Goal: Transaction & Acquisition: Purchase product/service

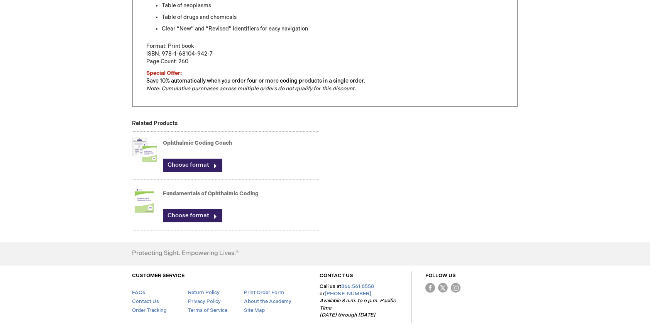
scroll to position [506, 0]
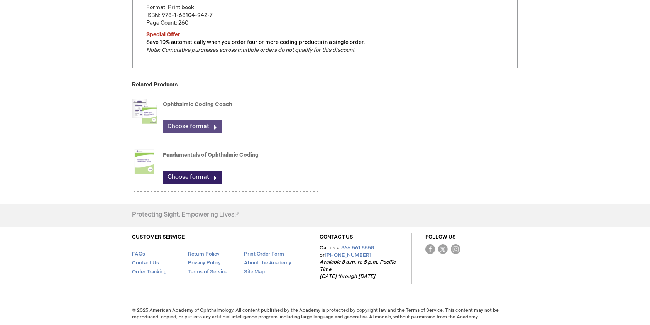
click at [195, 127] on link "Choose format" at bounding box center [192, 126] width 59 height 13
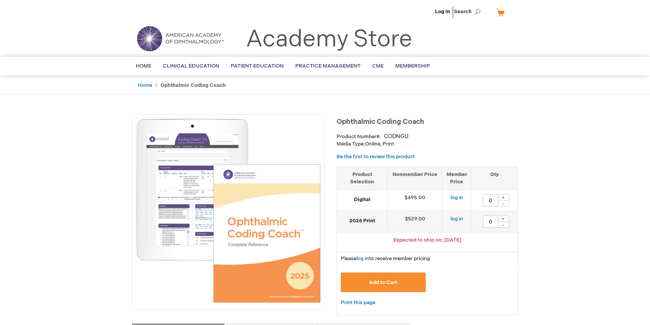
click at [502, 216] on div "+" at bounding box center [503, 218] width 12 height 7
type input "1"
click at [388, 280] on span "Add to Cart" at bounding box center [383, 282] width 28 height 6
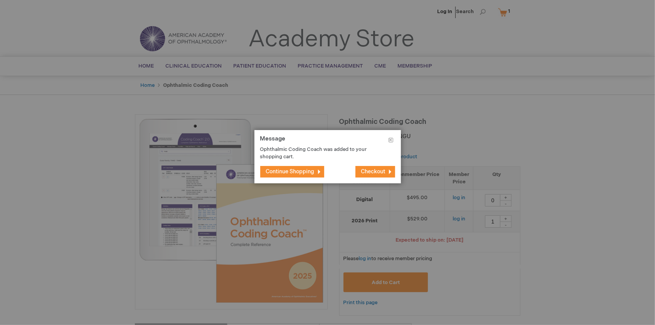
click at [386, 170] on button "Checkout" at bounding box center [376, 172] width 40 height 12
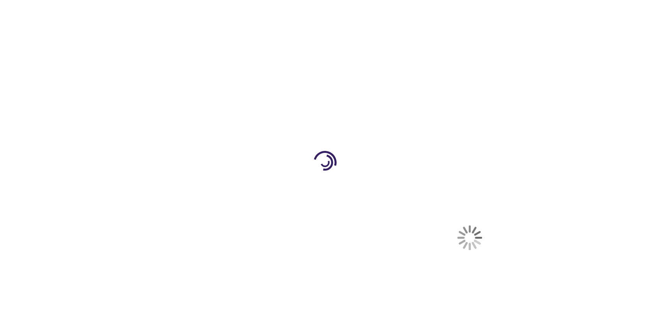
select select "US"
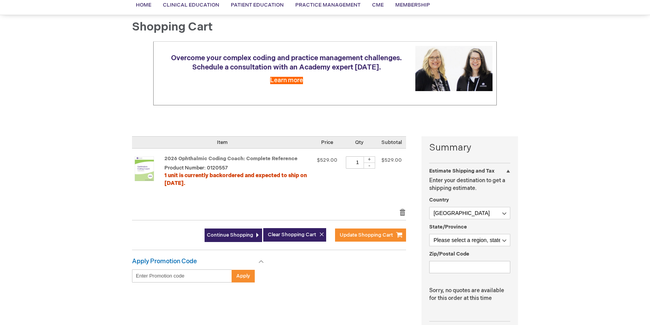
scroll to position [77, 0]
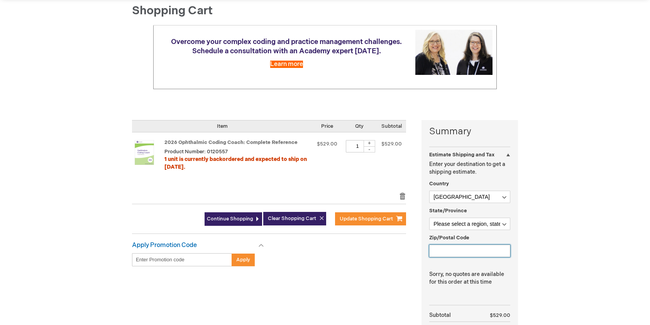
click at [493, 249] on input "Zip/Postal Code" at bounding box center [469, 251] width 81 height 12
type input "91910"
select select "12"
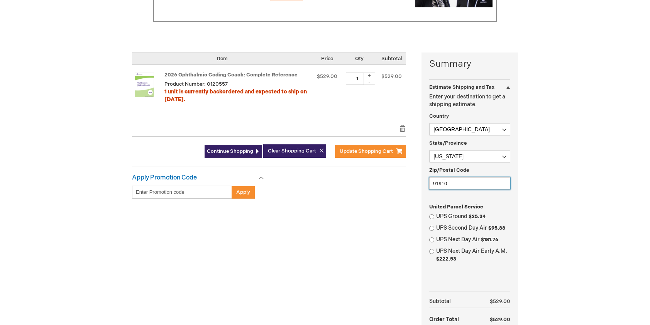
scroll to position [193, 0]
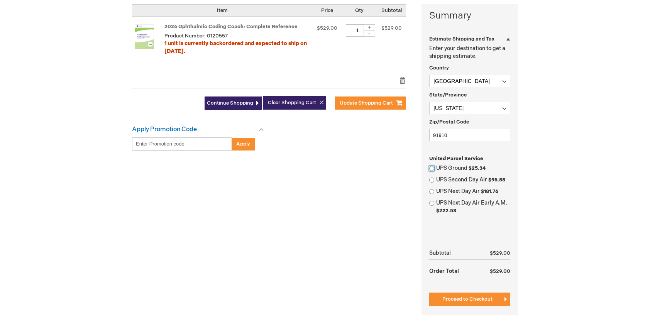
click at [432, 167] on input "UPS Ground $25.34" at bounding box center [431, 168] width 5 height 5
radio input "true"
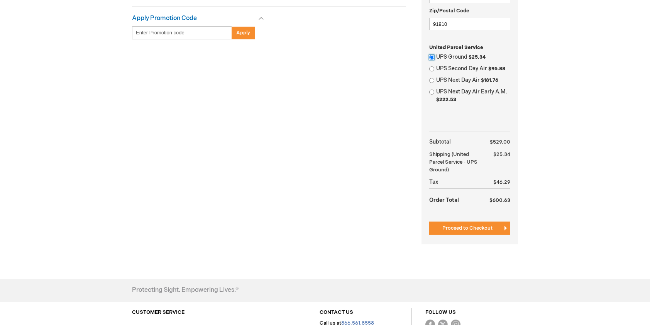
scroll to position [347, 0]
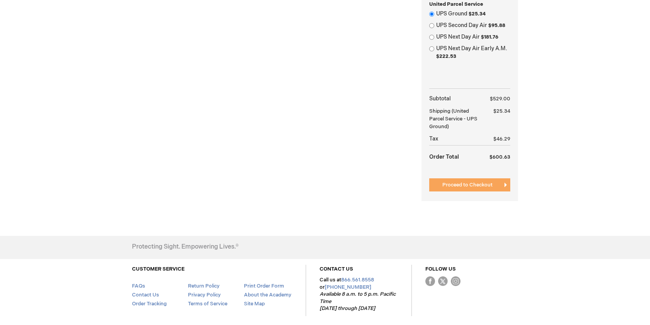
click at [483, 182] on span "Proceed to Checkout" at bounding box center [467, 185] width 50 height 6
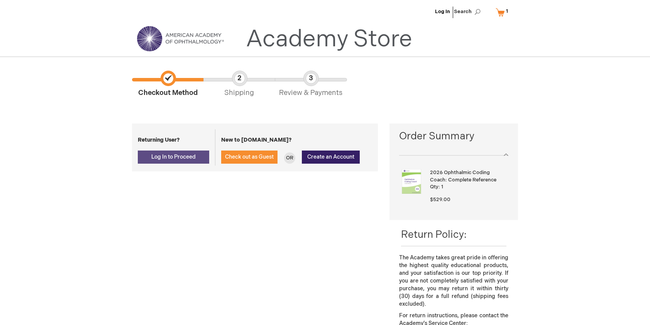
click at [170, 158] on span "Log In to Proceed" at bounding box center [173, 157] width 44 height 7
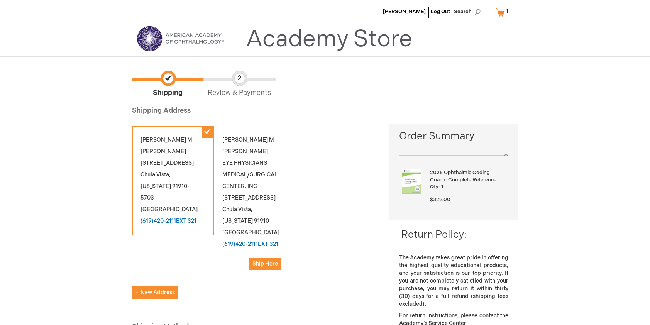
click at [504, 10] on link "My Cart 1 1 items" at bounding box center [503, 11] width 19 height 13
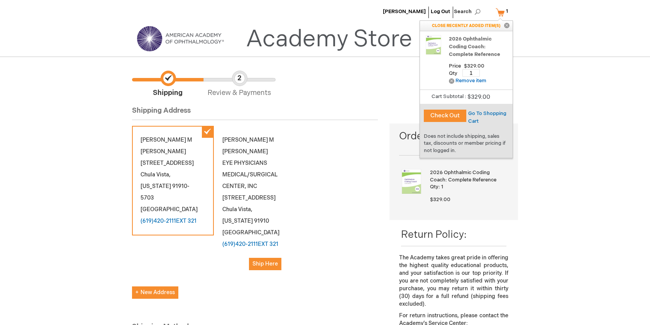
click at [450, 114] on button "Check Out" at bounding box center [445, 116] width 42 height 12
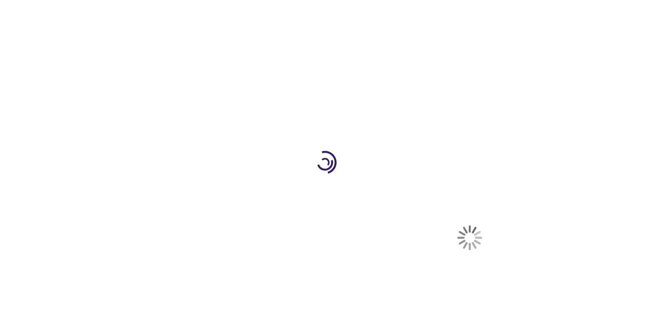
select select "US"
select select "12"
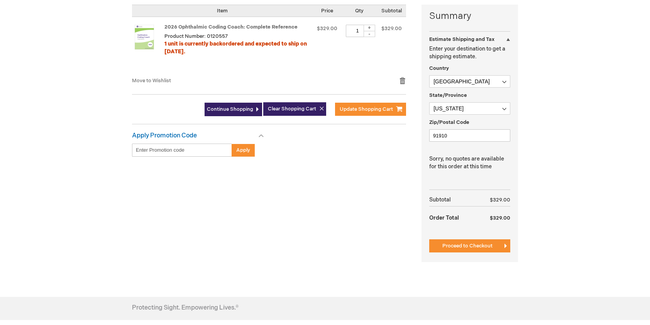
scroll to position [193, 0]
click at [486, 242] on span "Proceed to Checkout" at bounding box center [467, 245] width 50 height 6
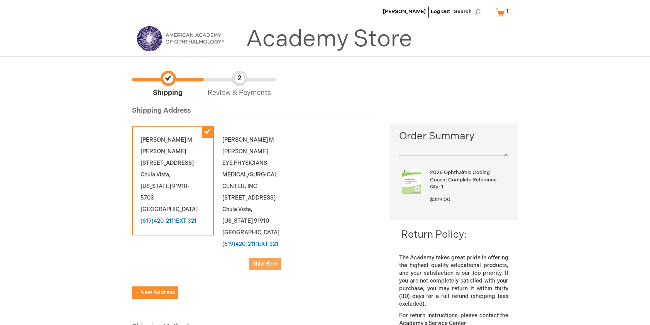
click at [265, 260] on span "Ship Here" at bounding box center [264, 263] width 25 height 7
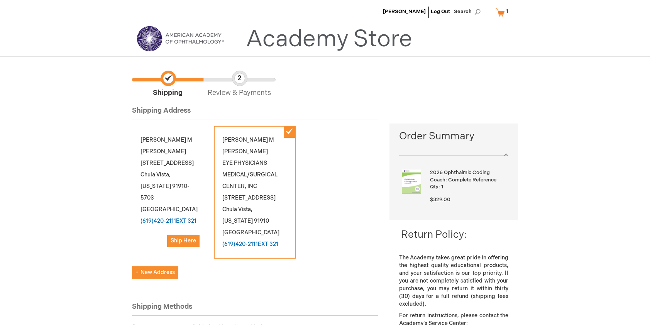
click at [504, 9] on link "My Cart 1 1 items" at bounding box center [503, 11] width 19 height 13
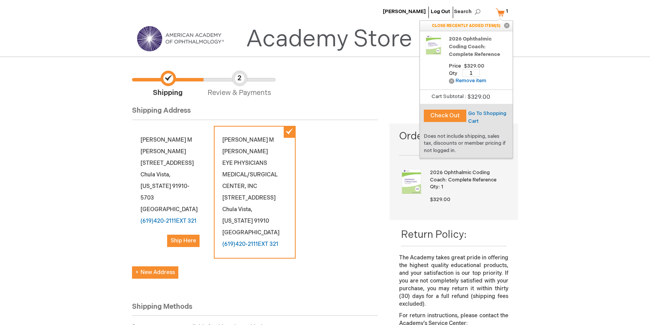
click at [458, 116] on button "Check Out" at bounding box center [445, 116] width 42 height 12
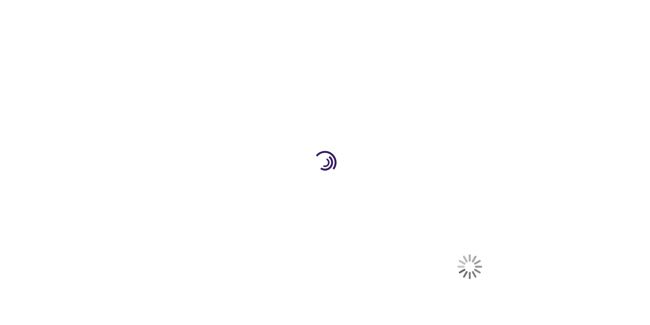
select select "US"
select select "12"
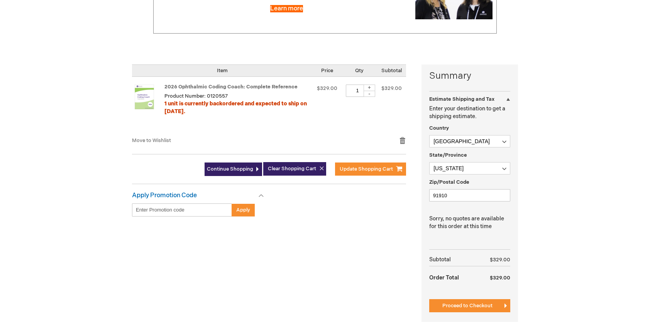
scroll to position [154, 0]
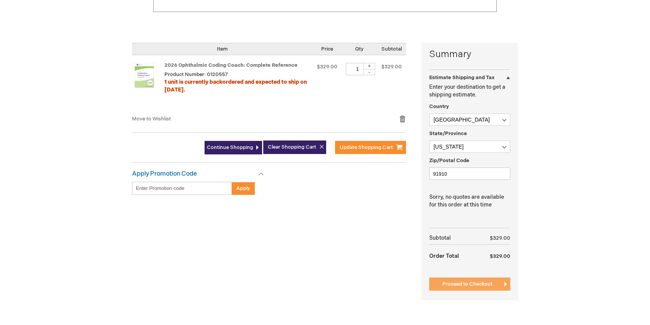
click at [482, 282] on span "Proceed to Checkout" at bounding box center [467, 284] width 50 height 6
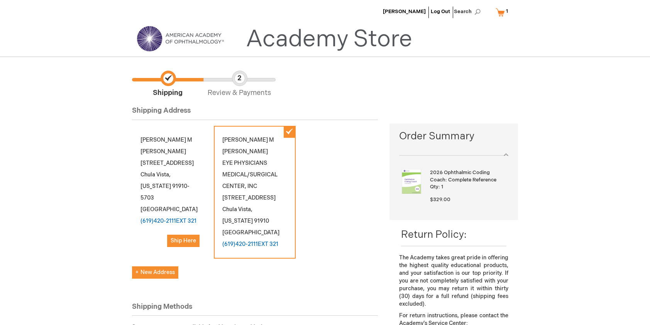
click at [166, 143] on div "[PERSON_NAME] [STREET_ADDRESS][US_STATE] (619)420-2111EXT 321 Ship Here" at bounding box center [173, 191] width 82 height 130
click at [189, 237] on span "Ship Here" at bounding box center [182, 240] width 25 height 7
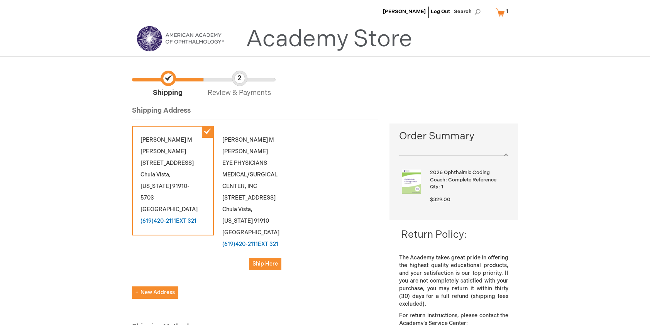
click at [501, 11] on link "My Cart 1 1 items" at bounding box center [503, 11] width 19 height 13
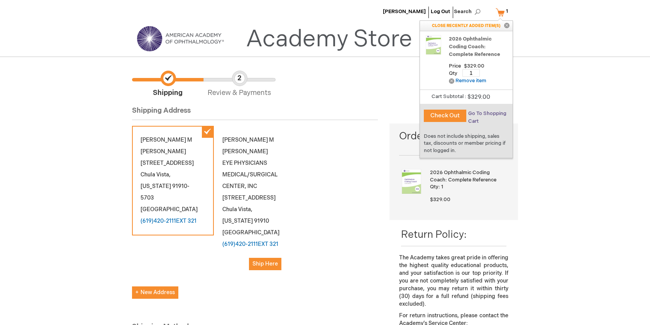
click at [491, 115] on span "Go To Shopping Cart" at bounding box center [487, 117] width 38 height 14
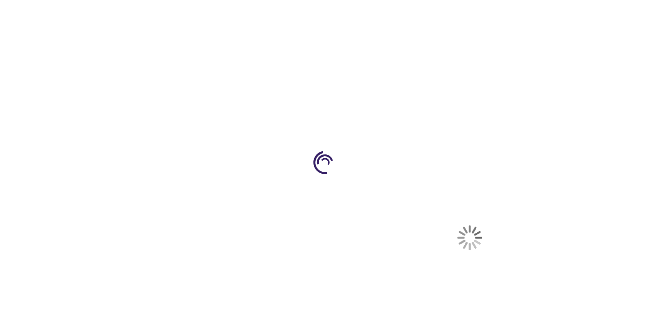
select select "US"
select select "12"
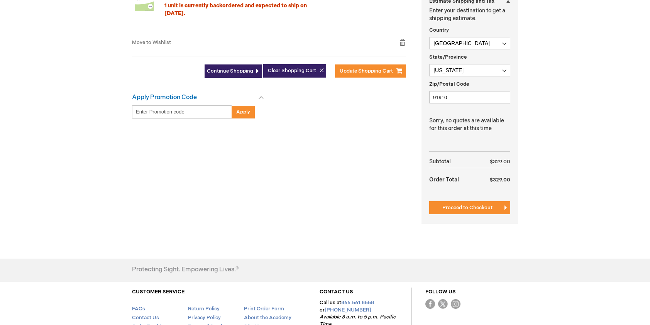
scroll to position [231, 0]
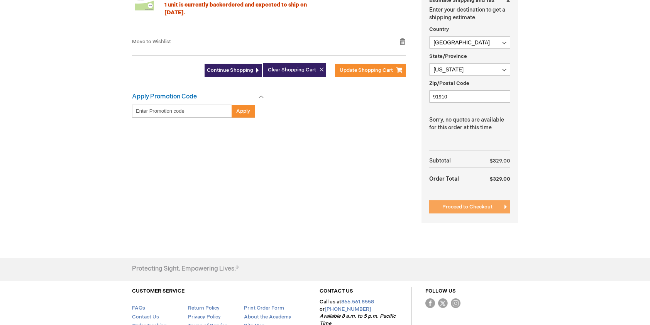
click at [486, 206] on span "Proceed to Checkout" at bounding box center [467, 207] width 50 height 6
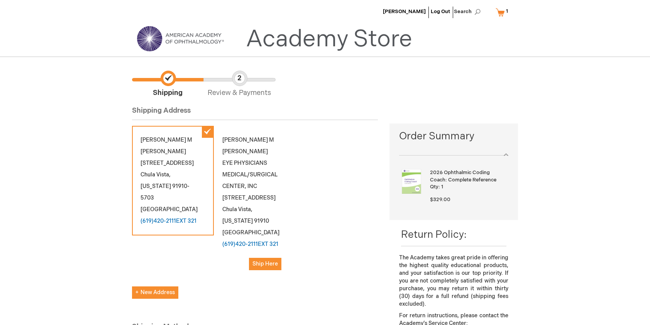
click at [504, 12] on link "My Cart 1 1 items" at bounding box center [503, 11] width 19 height 13
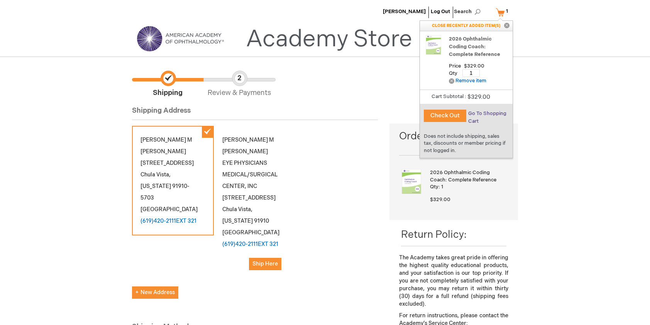
click at [497, 114] on span "Go To Shopping Cart" at bounding box center [487, 117] width 38 height 14
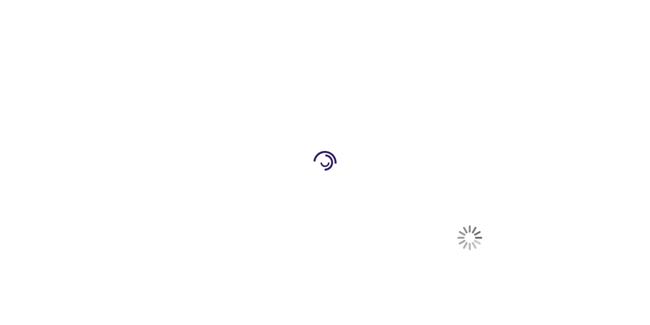
select select "US"
select select "12"
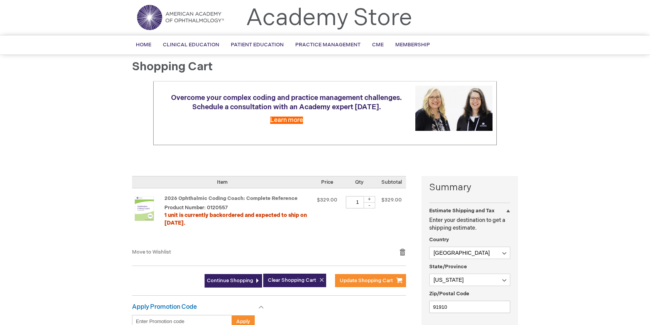
scroll to position [39, 0]
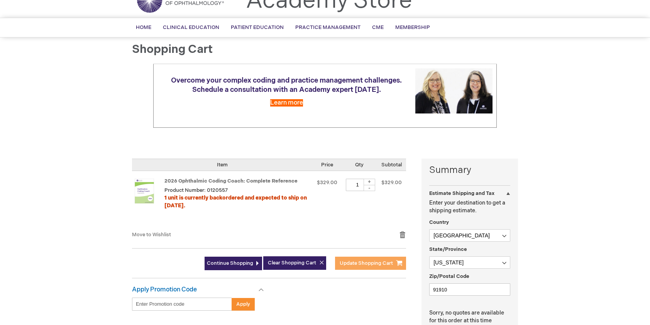
click at [374, 260] on span "Update Shopping Cart" at bounding box center [365, 263] width 53 height 6
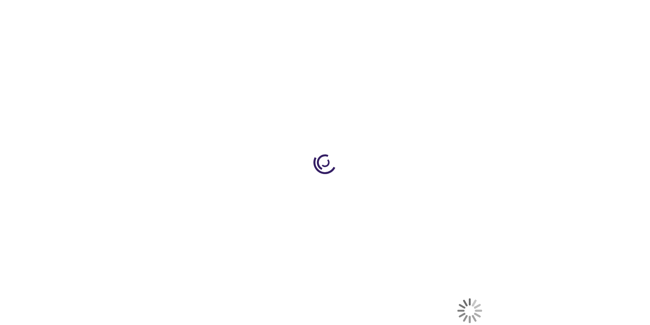
select select "US"
select select "12"
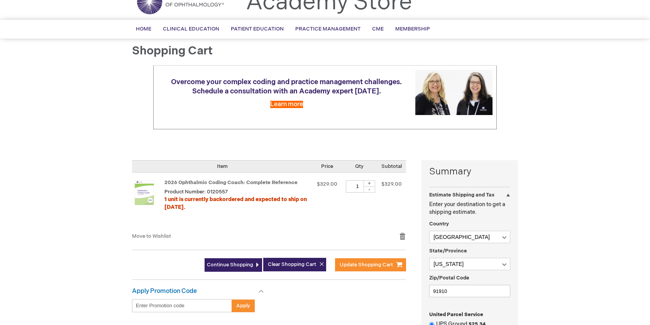
scroll to position [231, 0]
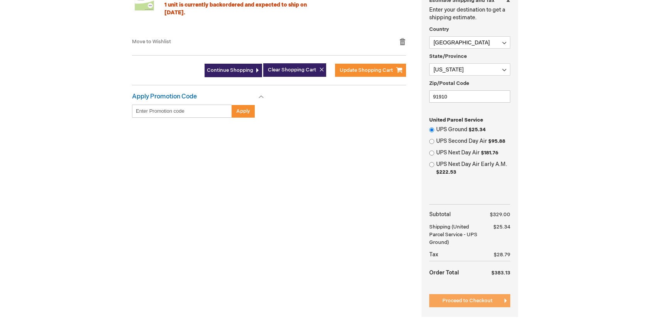
click at [494, 297] on button "Proceed to Checkout" at bounding box center [469, 300] width 81 height 13
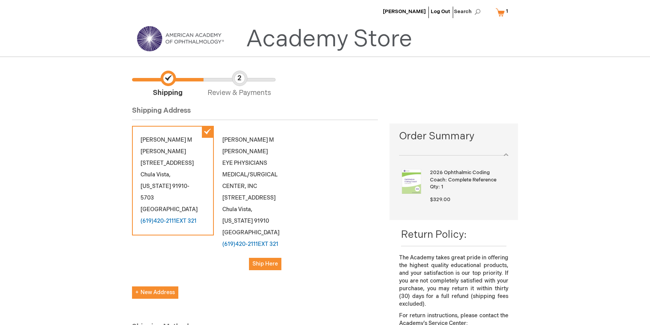
click at [501, 12] on link "My Cart 1 1 items" at bounding box center [503, 11] width 19 height 13
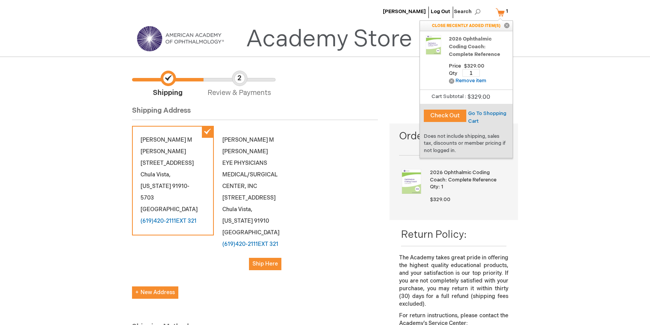
click at [444, 114] on button "Check Out" at bounding box center [445, 116] width 42 height 12
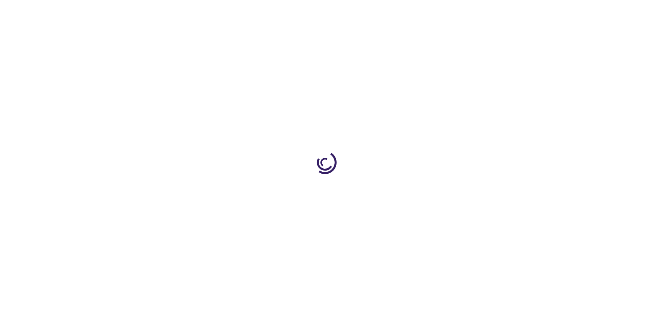
select select "US"
select select "12"
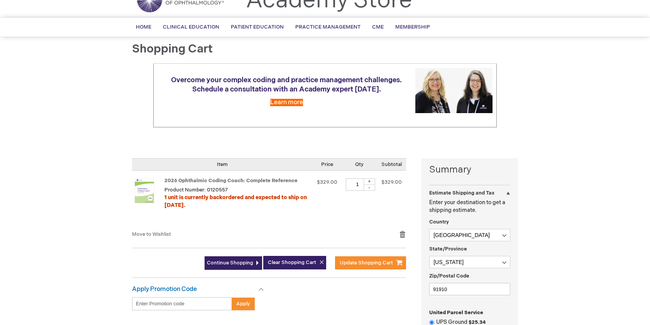
scroll to position [116, 0]
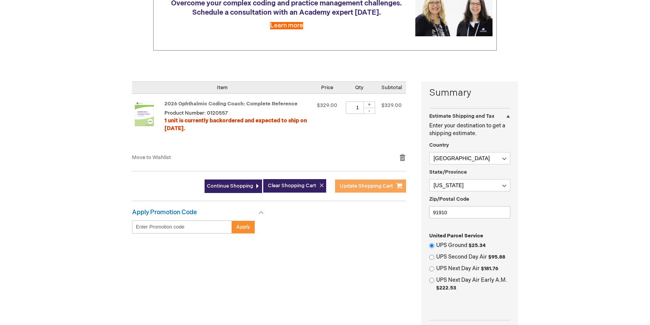
click at [389, 186] on span "Update Shopping Cart" at bounding box center [365, 186] width 53 height 6
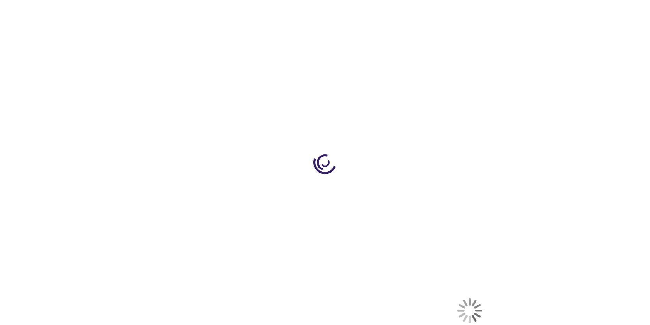
select select "US"
select select "12"
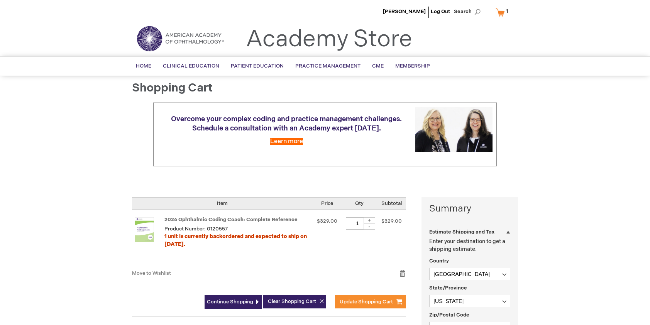
click at [501, 13] on link "My Cart 1 1 items" at bounding box center [503, 11] width 19 height 13
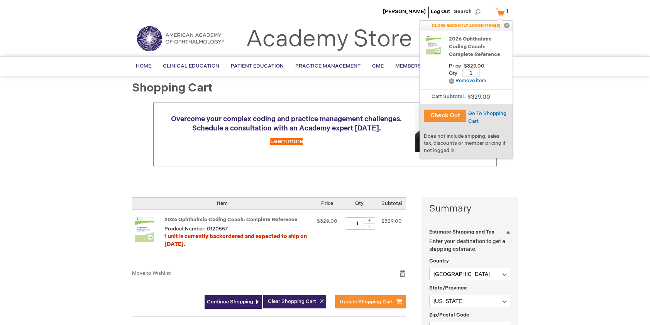
click at [449, 114] on button "Check Out" at bounding box center [445, 116] width 42 height 12
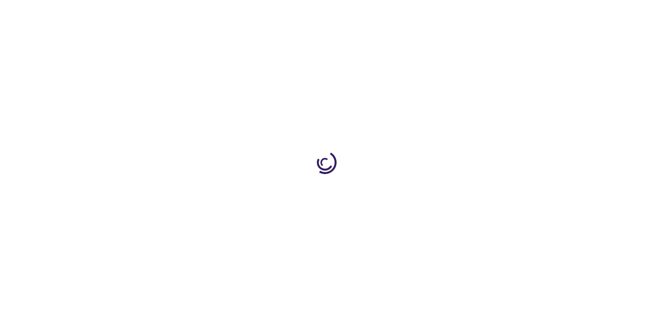
select select "US"
select select "12"
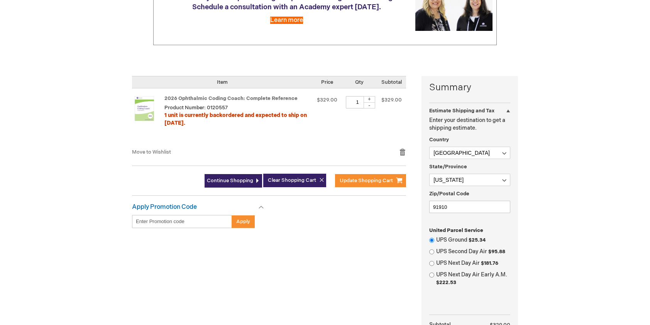
scroll to position [347, 0]
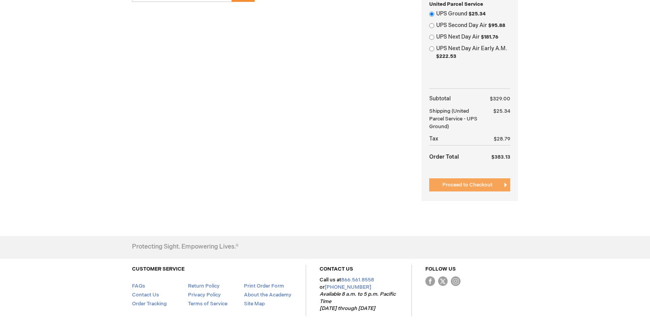
click at [496, 181] on button "Proceed to Checkout" at bounding box center [469, 184] width 81 height 13
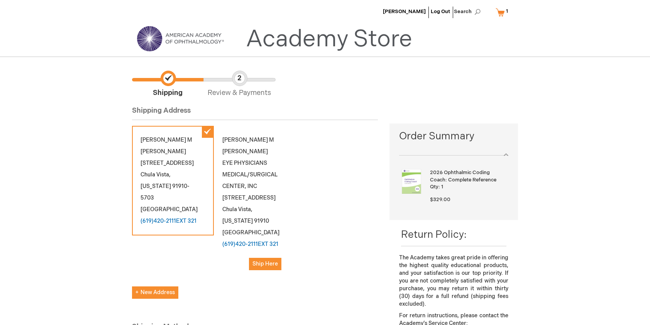
click at [502, 15] on link "My Cart 1 1 items" at bounding box center [503, 11] width 19 height 13
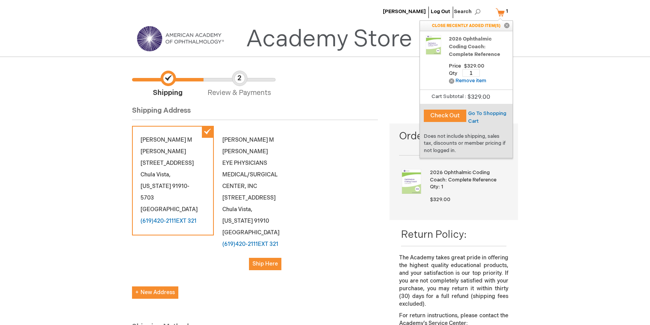
click at [444, 115] on button "Check Out" at bounding box center [445, 116] width 42 height 12
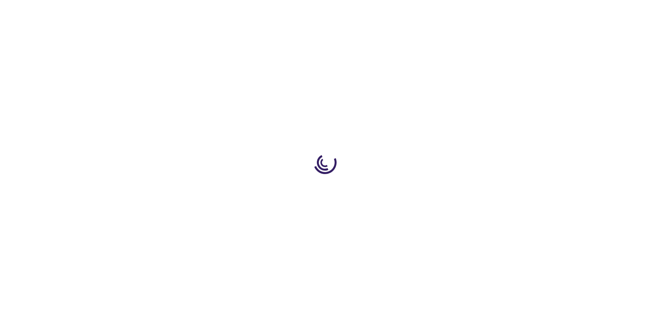
select select "US"
select select "12"
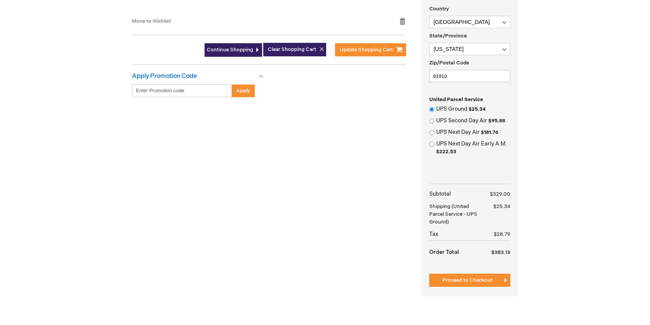
scroll to position [309, 0]
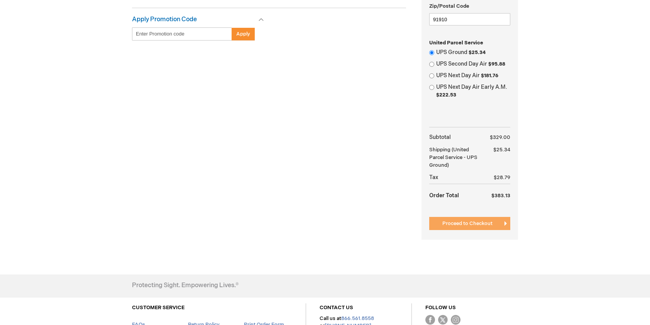
click at [491, 222] on span "Proceed to Checkout" at bounding box center [467, 223] width 50 height 6
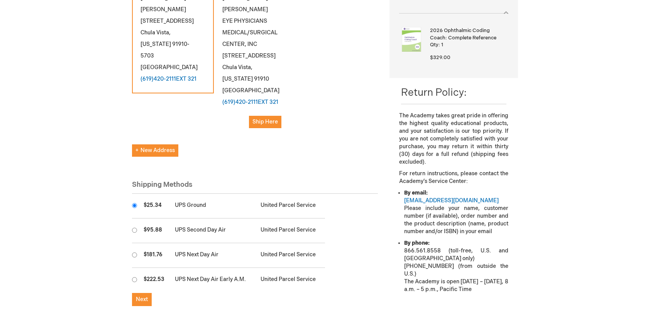
scroll to position [154, 0]
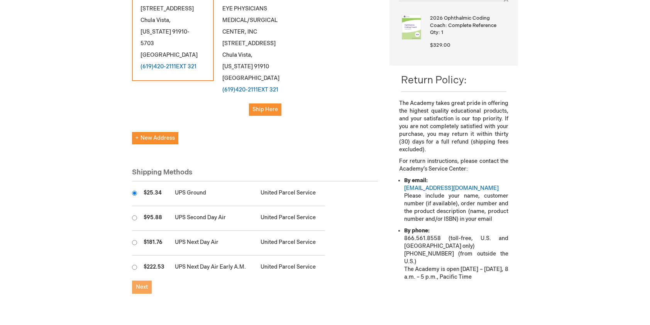
click at [142, 283] on span "Next" at bounding box center [142, 286] width 12 height 7
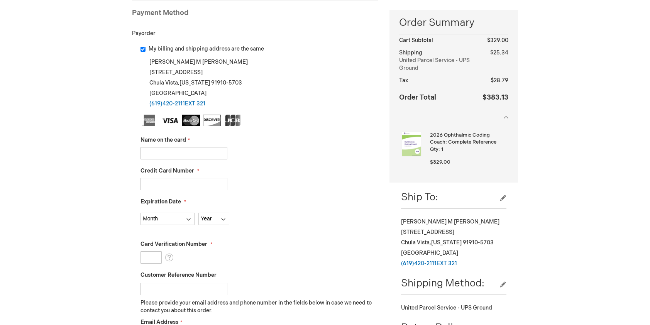
scroll to position [116, 0]
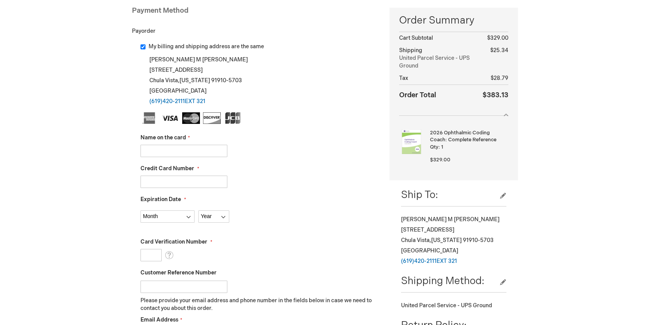
click at [210, 154] on input "Name on the card" at bounding box center [183, 151] width 87 height 12
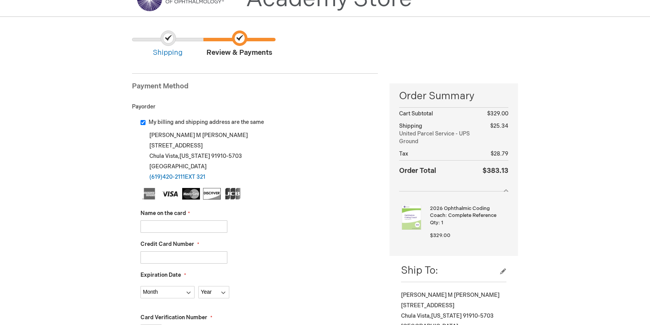
scroll to position [0, 0]
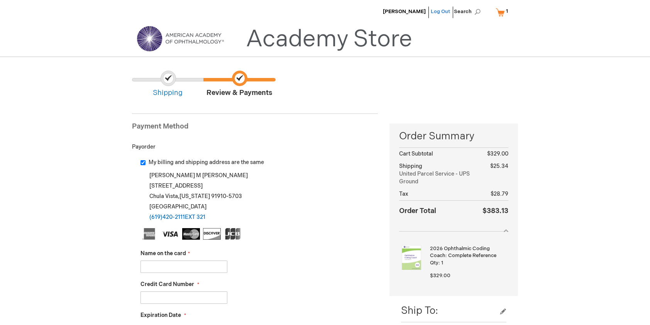
click at [443, 12] on link "Log Out" at bounding box center [439, 11] width 19 height 6
